Goal: Task Accomplishment & Management: Use online tool/utility

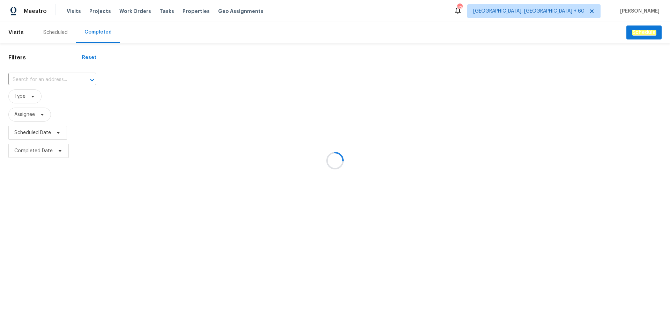
click at [47, 81] on div at bounding box center [335, 160] width 670 height 321
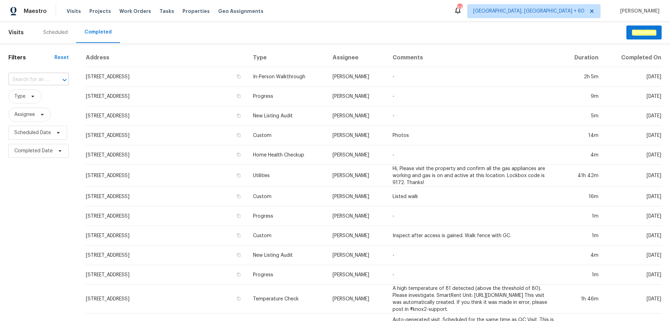
click at [47, 76] on input "text" at bounding box center [28, 79] width 41 height 11
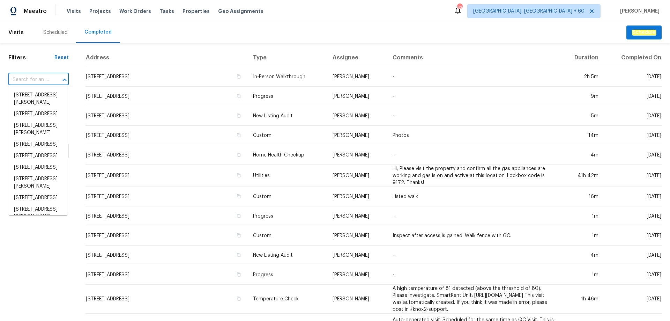
paste input "[STREET_ADDRESS][PERSON_NAME]"
type input "[STREET_ADDRESS][PERSON_NAME]"
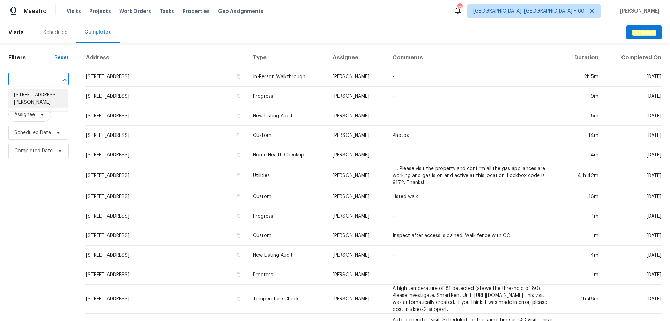
click at [53, 102] on li "[STREET_ADDRESS][PERSON_NAME]" at bounding box center [37, 98] width 59 height 19
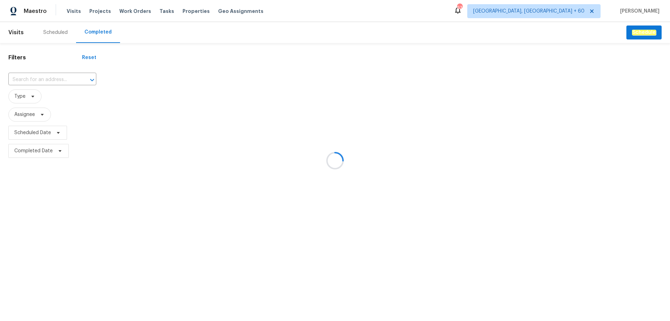
type input "[STREET_ADDRESS][PERSON_NAME]"
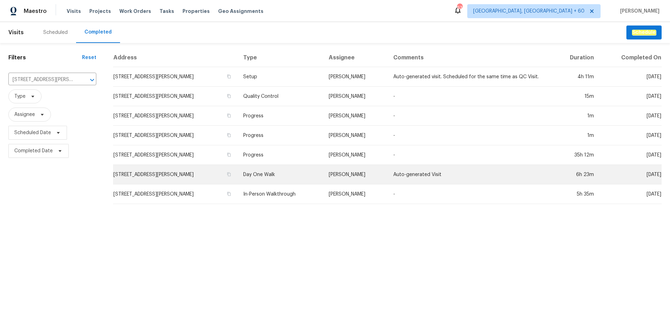
click at [255, 181] on td "Day One Walk" at bounding box center [281, 175] width 86 height 20
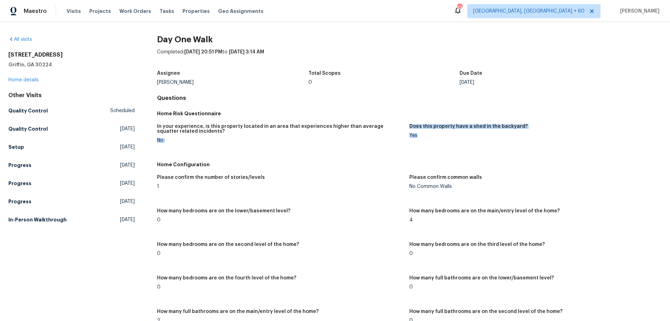
drag, startPoint x: 433, startPoint y: 135, endPoint x: 447, endPoint y: 138, distance: 13.8
click at [443, 136] on div "In your experience, is this property located in an area that experiences higher…" at bounding box center [409, 139] width 505 height 38
click at [451, 146] on figure "Does this property have a shed in the backyard? Yes" at bounding box center [536, 139] width 252 height 30
click at [328, 148] on figure "In your experience, is this property located in an area that experiences higher…" at bounding box center [283, 139] width 252 height 30
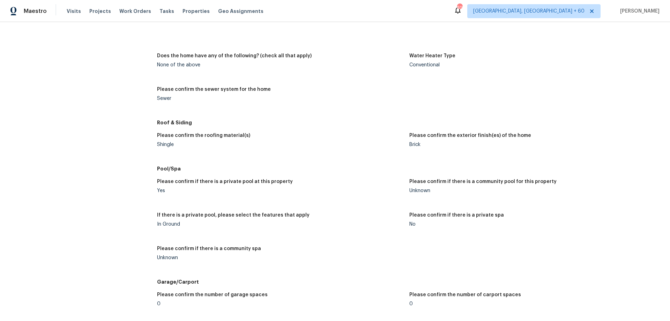
click at [413, 151] on figure "Please confirm the exterior finish(es) of the home Brick" at bounding box center [536, 145] width 252 height 25
